Goal: Information Seeking & Learning: Check status

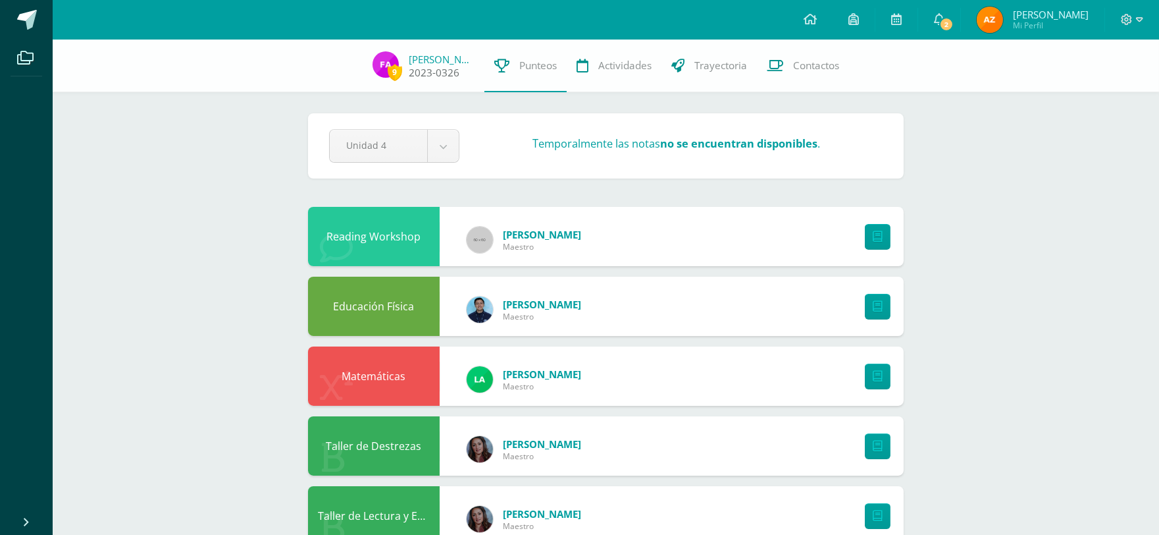
click at [443, 59] on link "[PERSON_NAME]" at bounding box center [442, 59] width 66 height 13
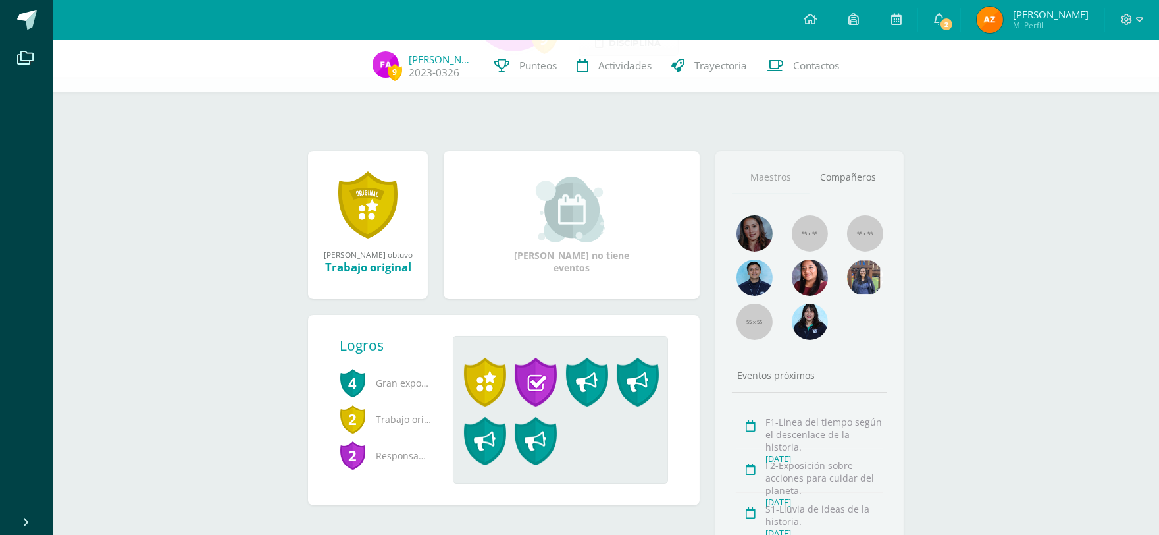
scroll to position [146, 0]
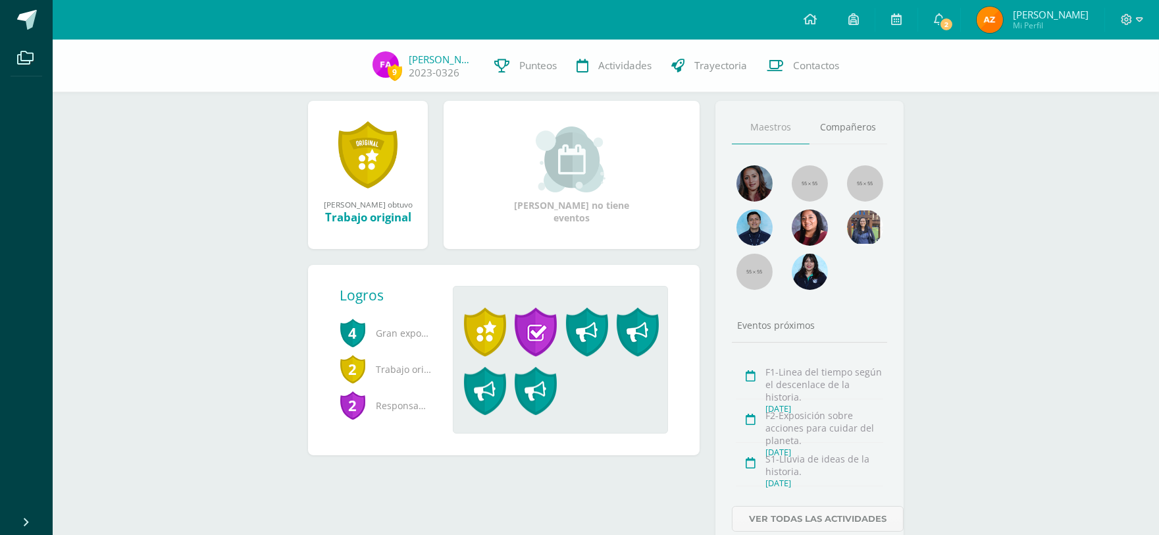
click at [365, 162] on link at bounding box center [367, 154] width 59 height 68
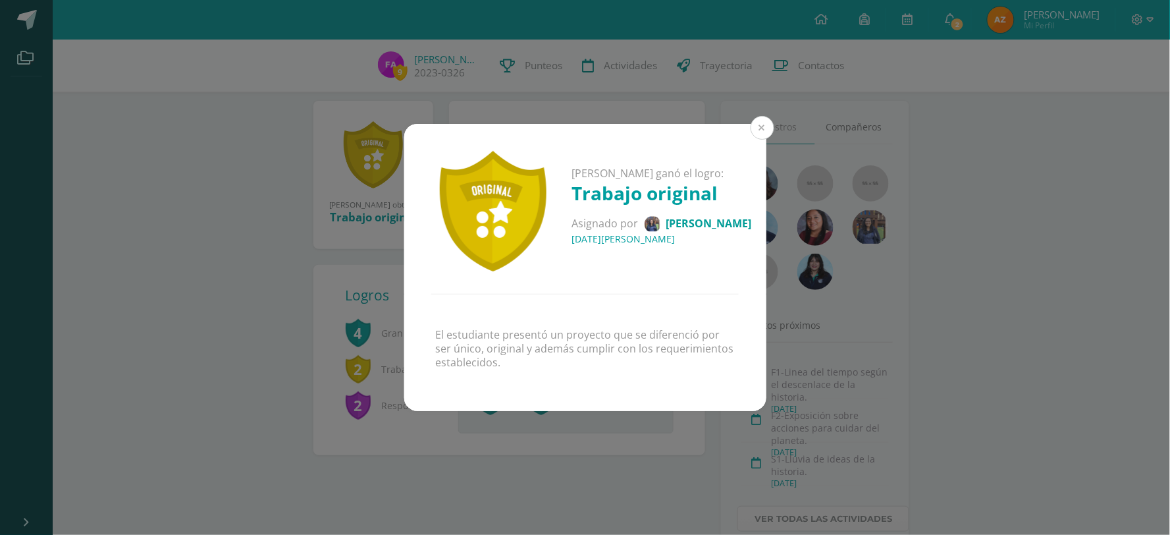
click at [760, 123] on button at bounding box center [763, 128] width 24 height 24
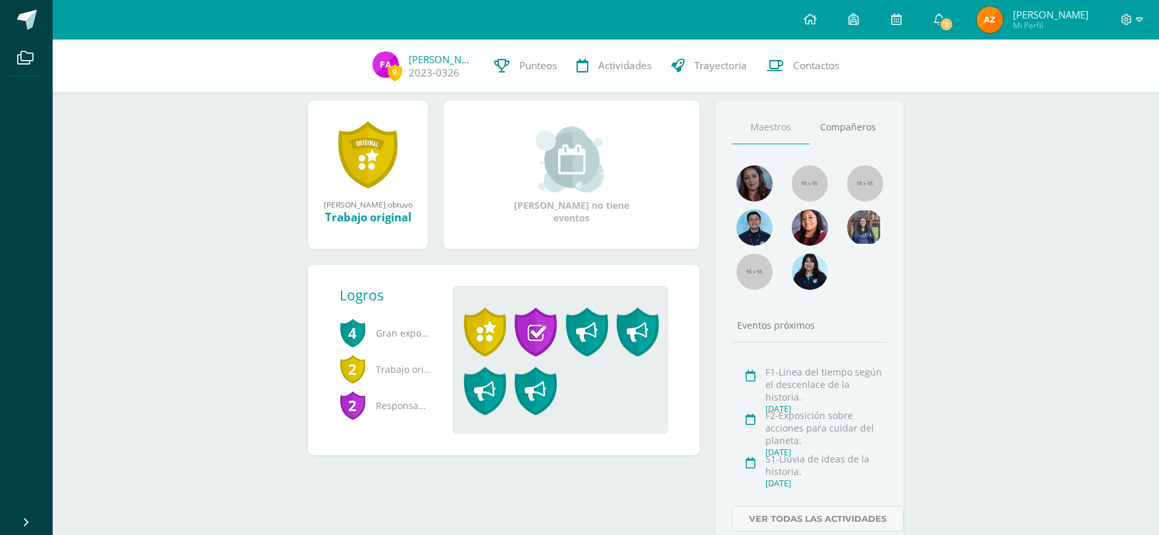
click at [998, 218] on div "9 [PERSON_NAME] Primero Preprimaria B Ver información personal... Disciplina 9 …" at bounding box center [606, 244] width 1107 height 703
